Goal: Information Seeking & Learning: Learn about a topic

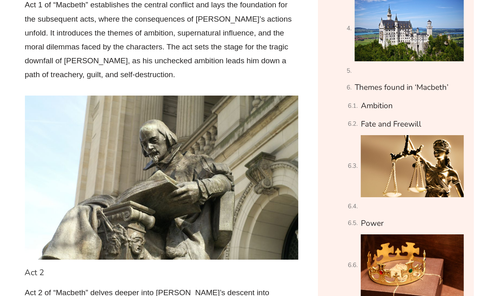
scroll to position [1307, 0]
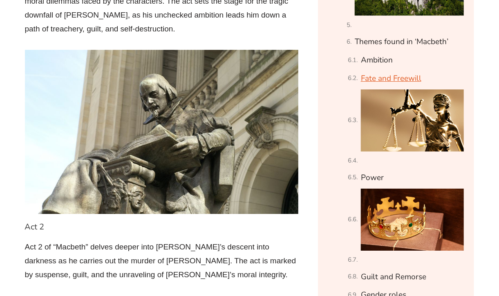
click at [419, 71] on link "Fate and Freewill" at bounding box center [391, 78] width 60 height 14
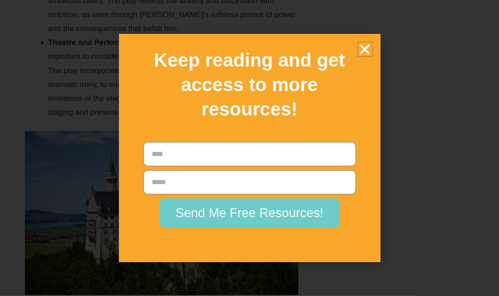
scroll to position [9434, 0]
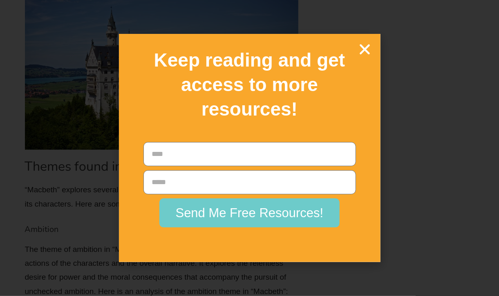
click at [362, 51] on icon "Close" at bounding box center [365, 49] width 14 height 14
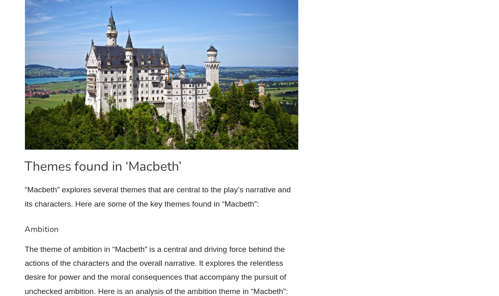
drag, startPoint x: 76, startPoint y: 25, endPoint x: 145, endPoint y: 56, distance: 75.5
drag, startPoint x: 74, startPoint y: 26, endPoint x: 215, endPoint y: 83, distance: 151.4
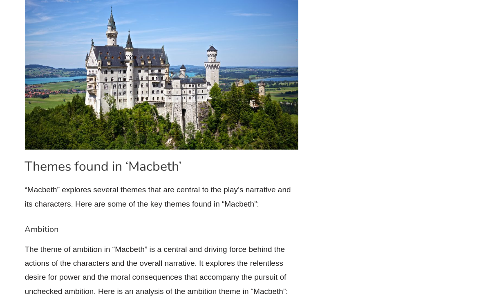
drag, startPoint x: 146, startPoint y: 84, endPoint x: 172, endPoint y: 105, distance: 33.4
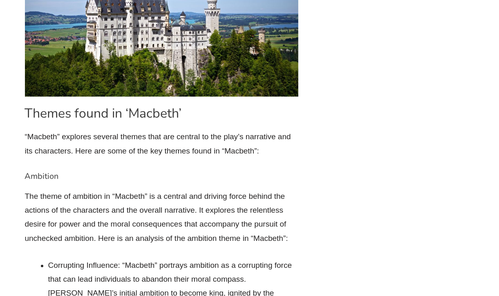
scroll to position [9475, 0]
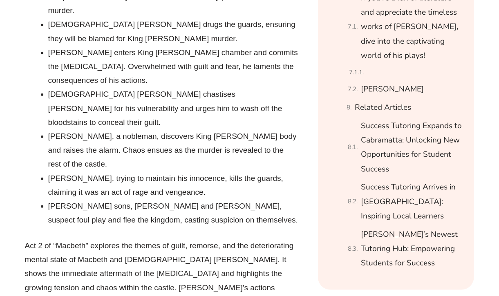
scroll to position [1307, 0]
